Goal: Navigation & Orientation: Find specific page/section

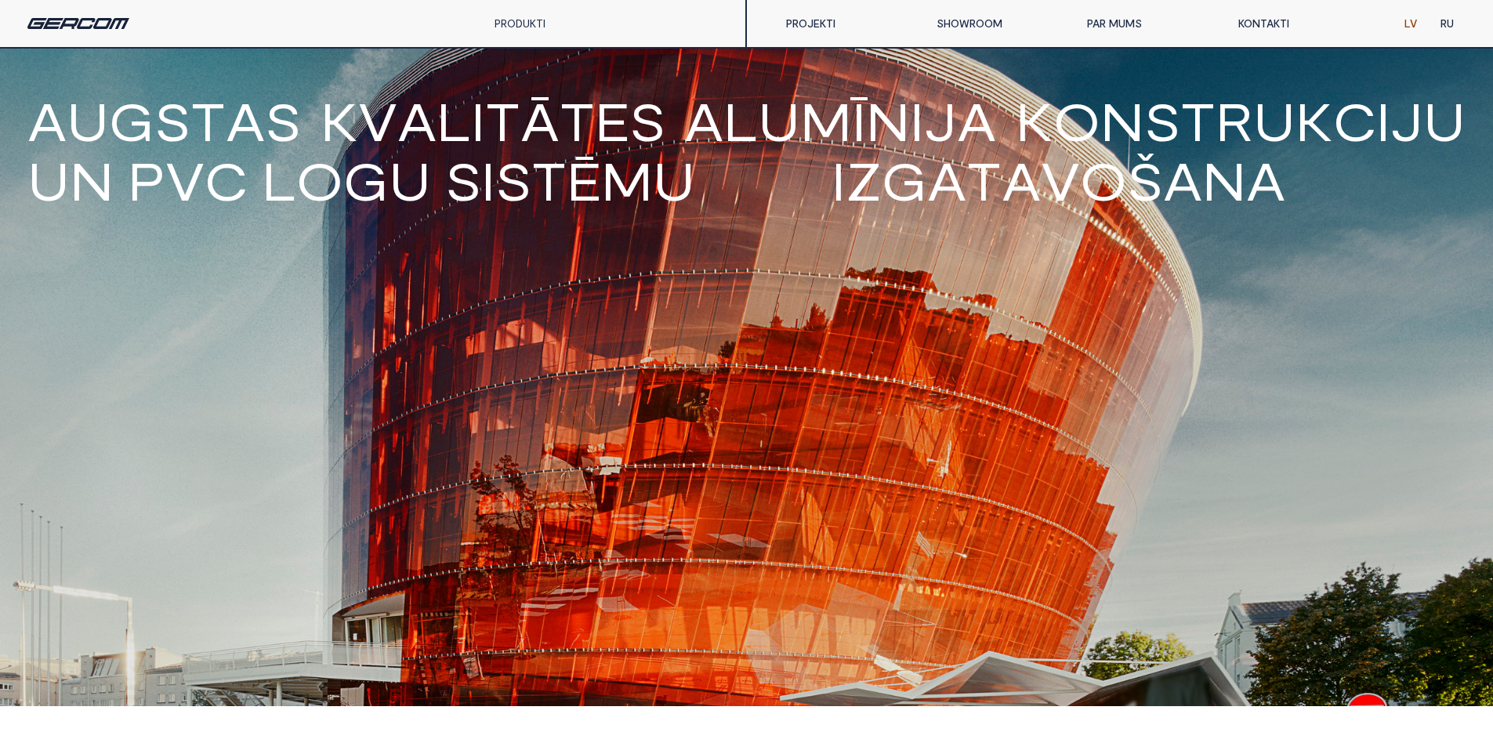
click at [800, 22] on link "PROJEKTI" at bounding box center [849, 23] width 150 height 31
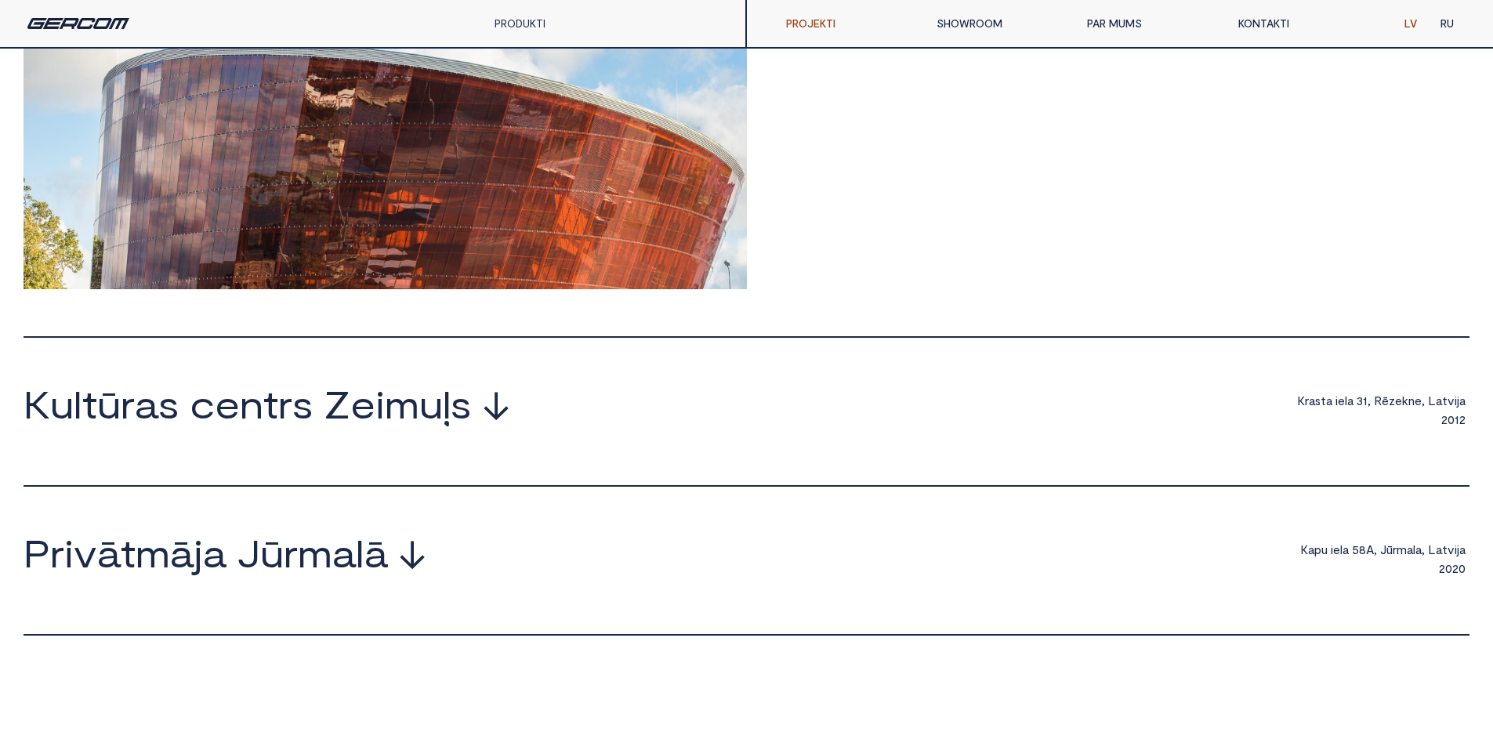
scroll to position [568, 0]
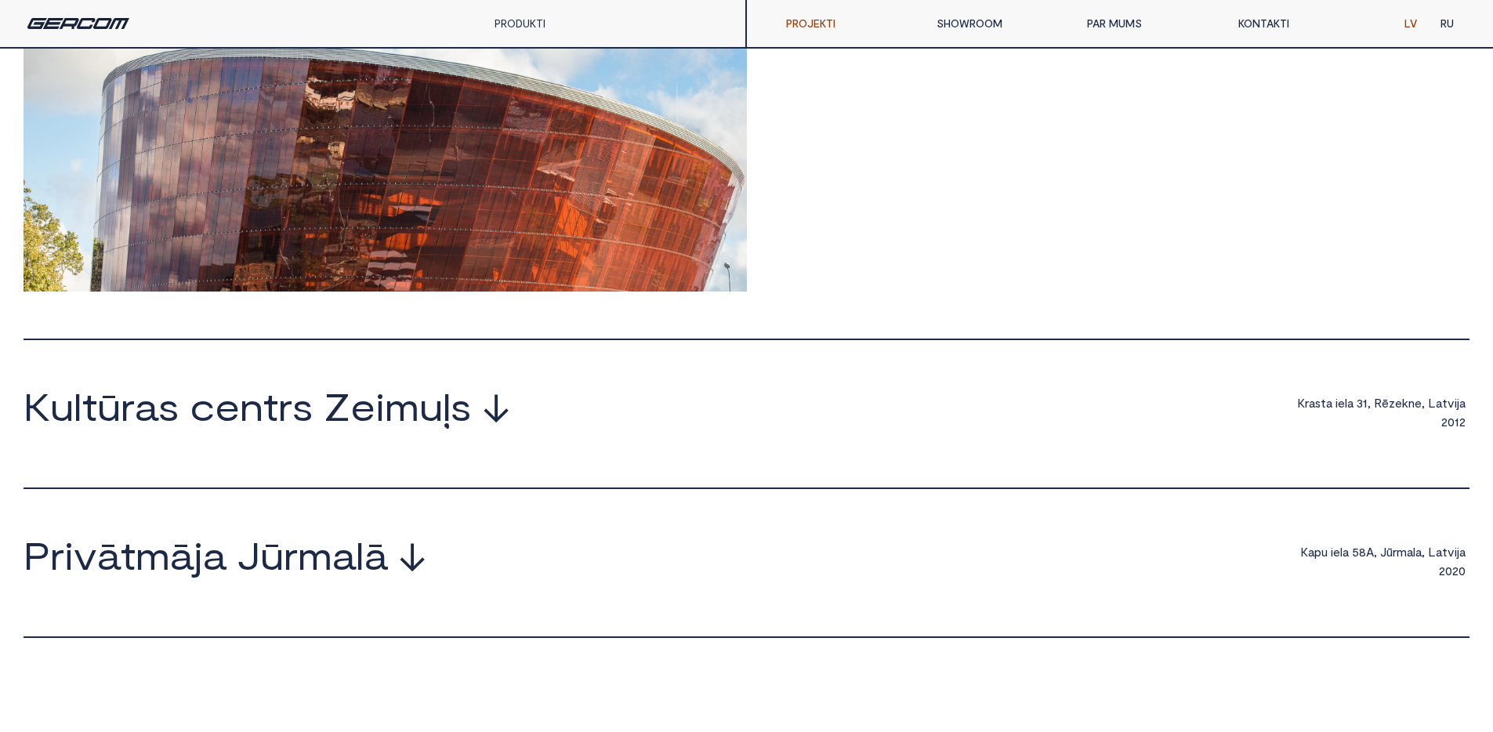
click at [977, 18] on link "SHOWROOM" at bounding box center [1000, 23] width 150 height 31
